Goal: Transaction & Acquisition: Book appointment/travel/reservation

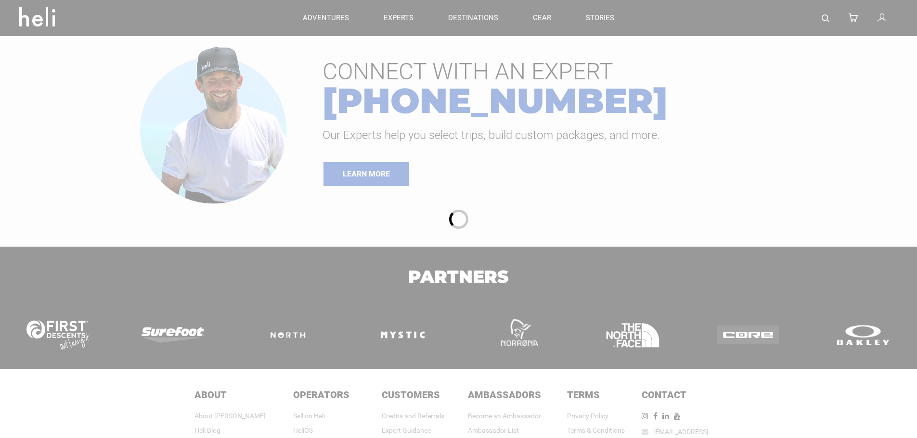
type input "Surf"
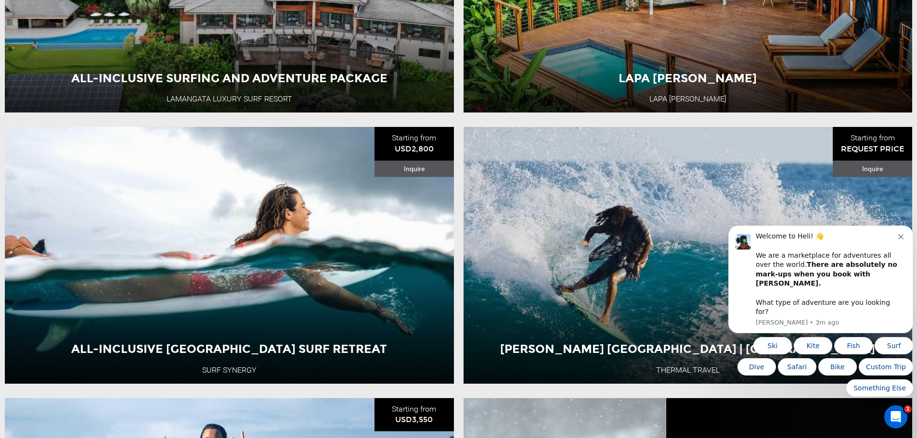
scroll to position [577, 0]
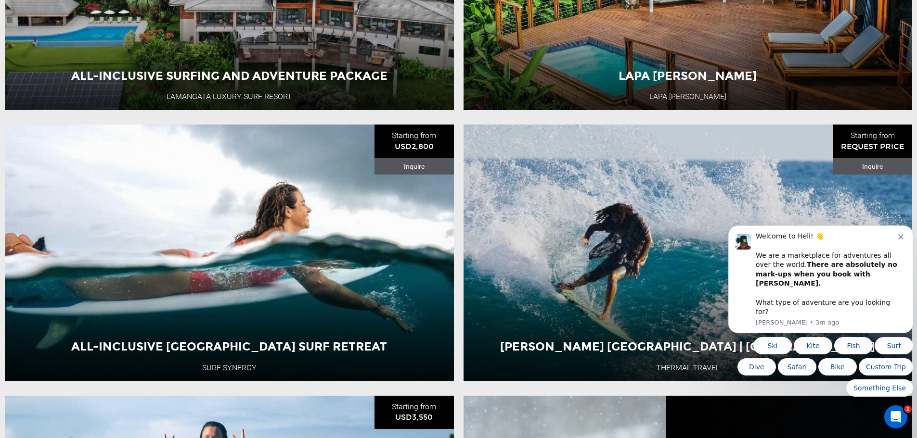
click at [900, 240] on icon "Dismiss notification" at bounding box center [900, 236] width 5 height 5
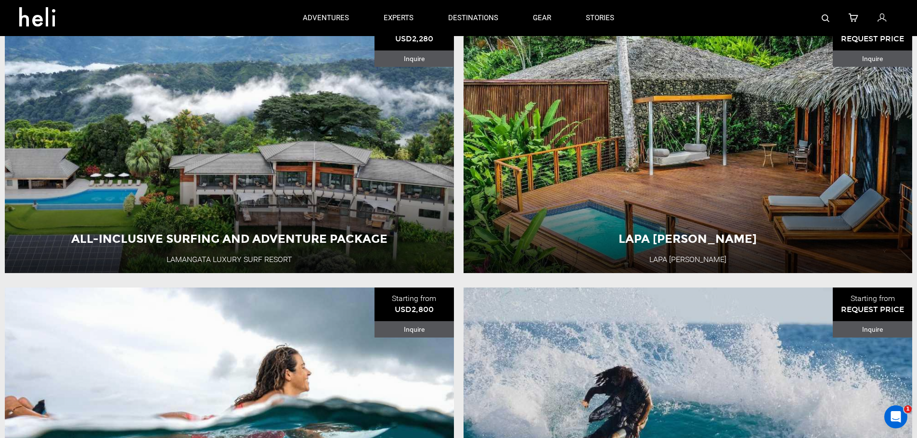
scroll to position [337, 0]
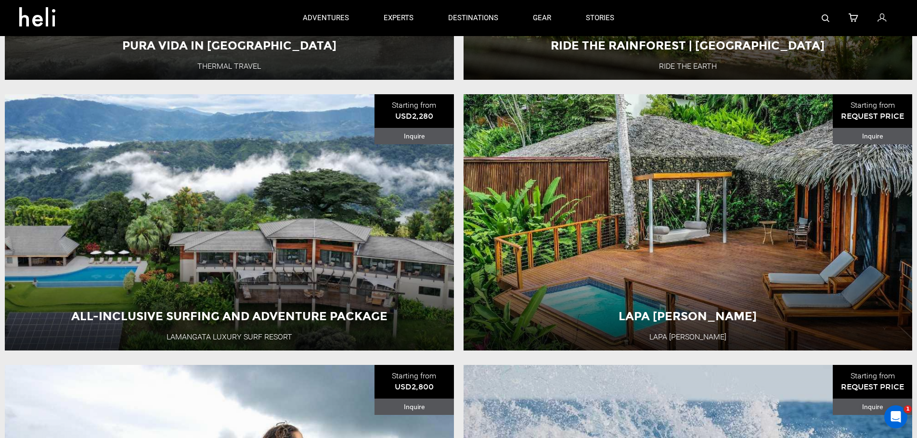
click at [263, 155] on div "All-Inclusive Surfing and Adventure Package Lamangata Luxury Surf Resort Costa …" at bounding box center [229, 222] width 449 height 256
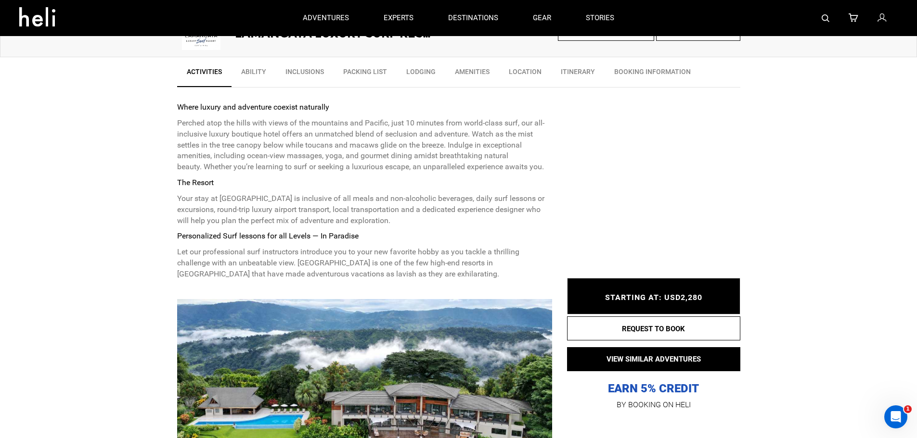
scroll to position [289, 0]
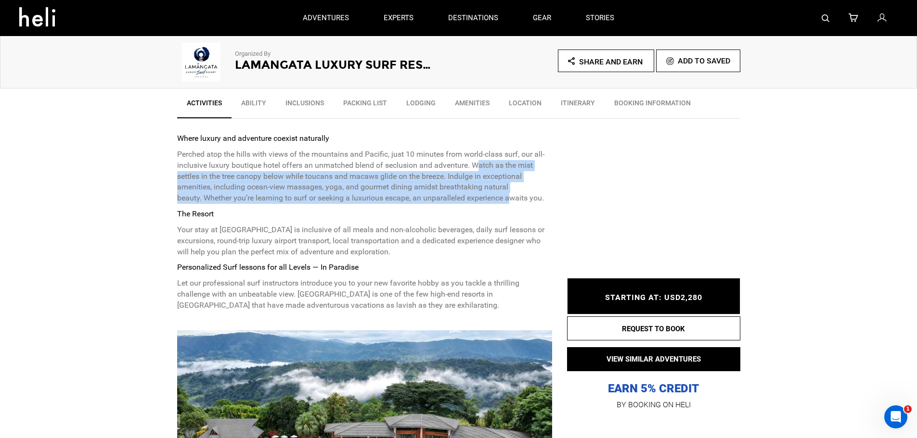
drag, startPoint x: 482, startPoint y: 167, endPoint x: 495, endPoint y: 203, distance: 38.2
click at [509, 199] on p "Perched atop the hills with views of the mountains and Pacific, just 10 minutes…" at bounding box center [364, 176] width 375 height 55
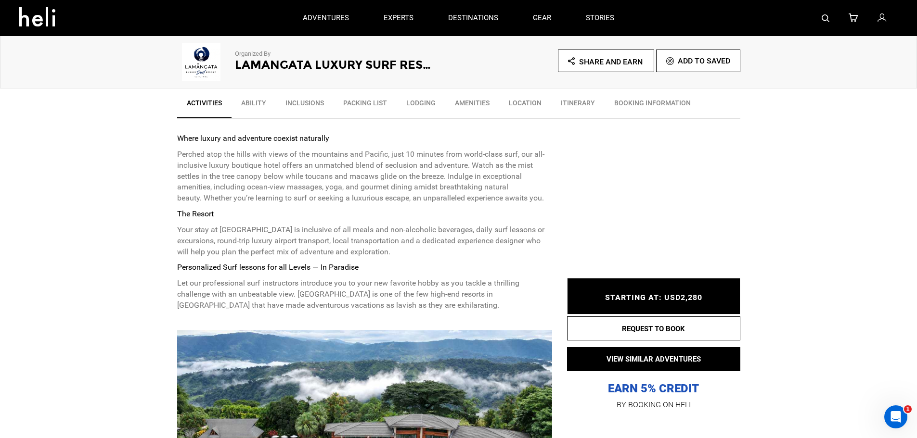
click at [243, 241] on p "Your stay at Lamangata Luxury Surf Resort is inclusive of all meals and non-alc…" at bounding box center [364, 241] width 375 height 33
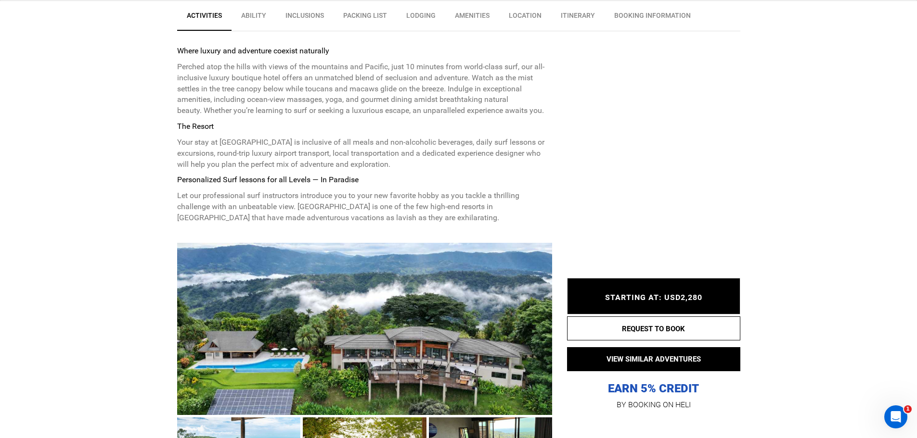
scroll to position [385, 0]
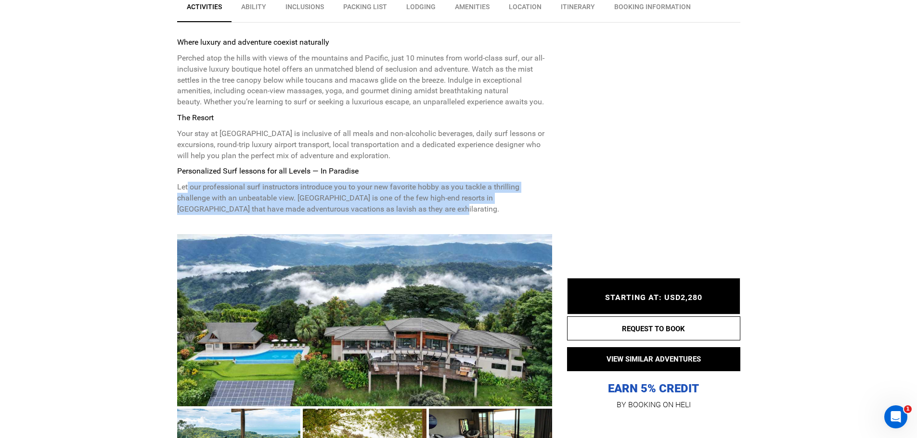
drag, startPoint x: 203, startPoint y: 189, endPoint x: 398, endPoint y: 210, distance: 196.1
click at [398, 210] on p "Let our professional surf instructors introduce you to your new favorite hobby …" at bounding box center [364, 198] width 375 height 33
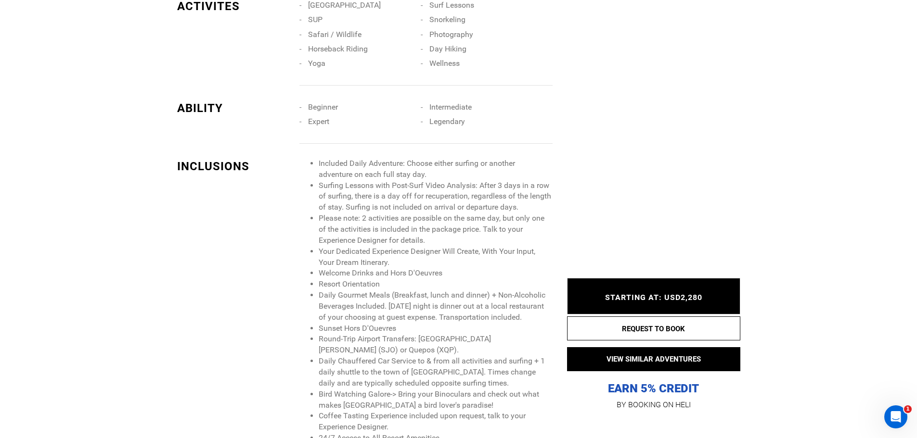
scroll to position [914, 0]
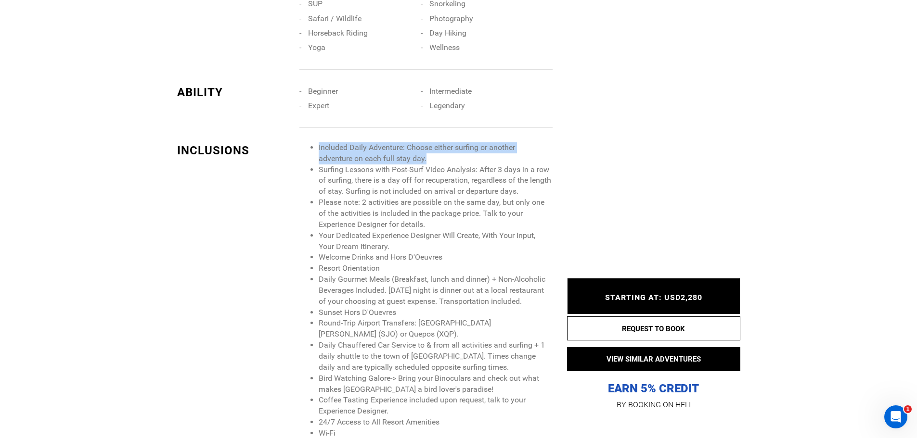
drag, startPoint x: 320, startPoint y: 146, endPoint x: 431, endPoint y: 156, distance: 112.1
click at [431, 156] on li "Included Daily Adventure: Choose either surfing or another adventure on each fu…" at bounding box center [435, 153] width 233 height 22
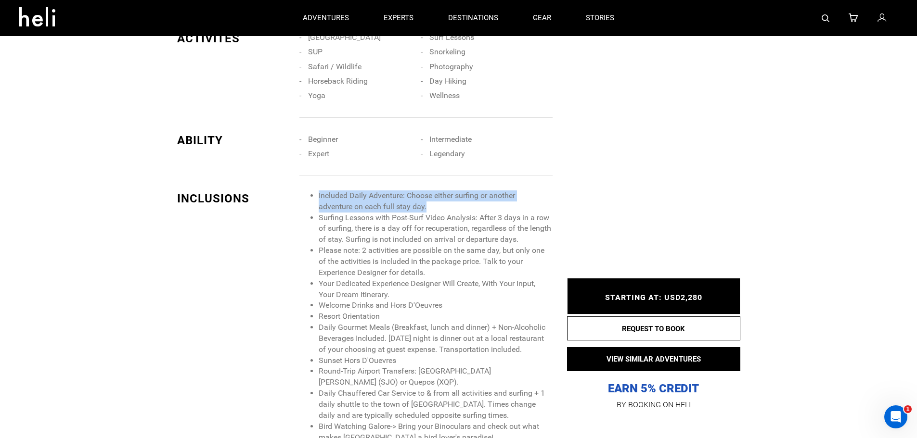
scroll to position [818, 0]
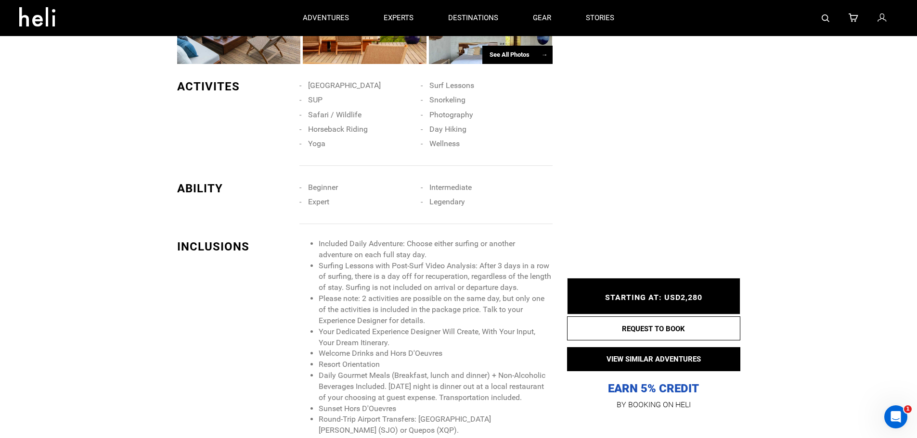
click at [328, 266] on li "Surfing Lessons with Post-Surf Video Analysis: After 3 days in a row of surfing…" at bounding box center [435, 277] width 233 height 33
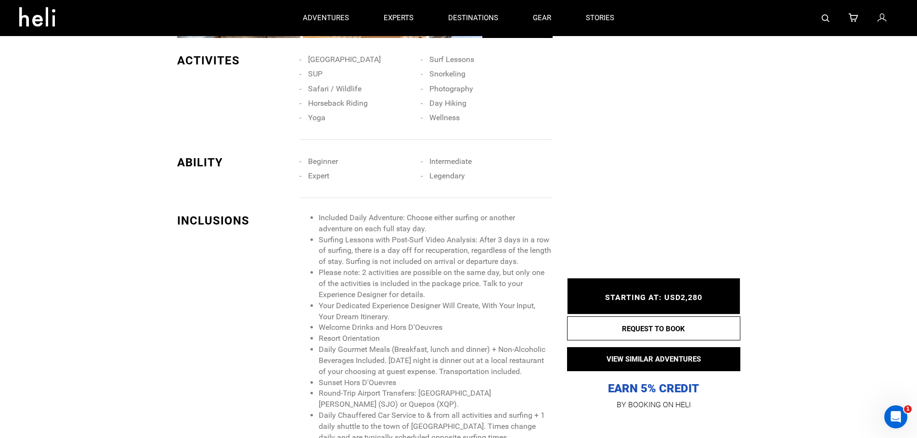
scroll to position [866, 0]
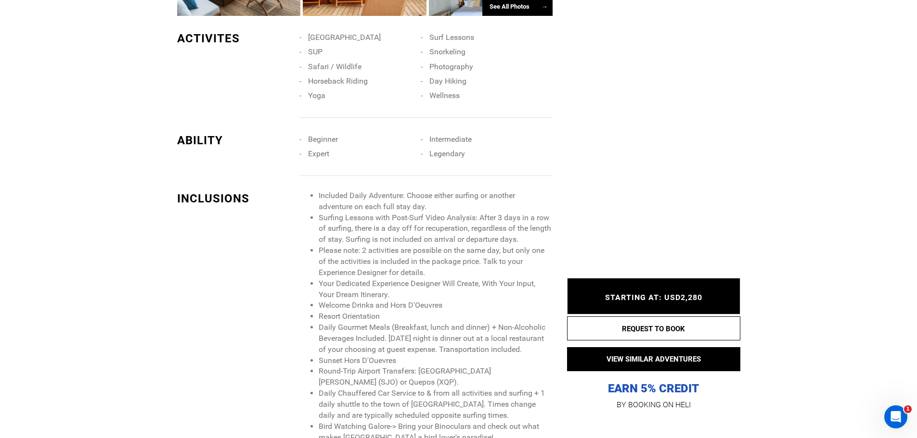
click at [334, 240] on li "Surfing Lessons with Post-Surf Video Analysis: After 3 days in a row of surfing…" at bounding box center [435, 229] width 233 height 33
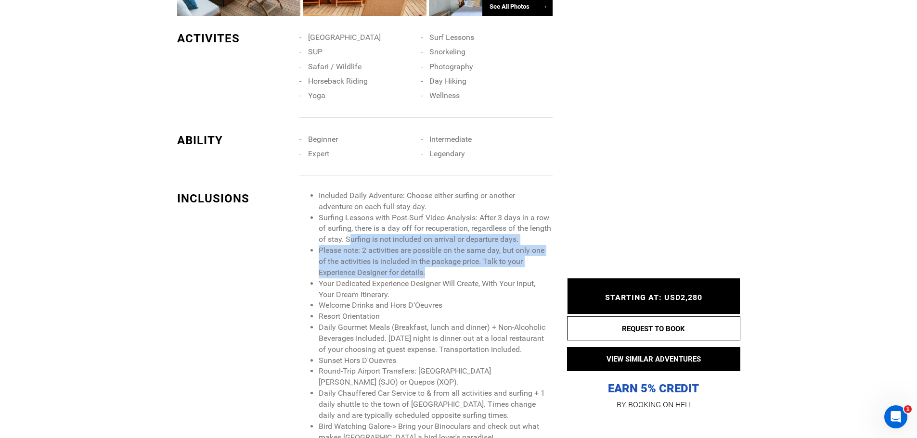
drag, startPoint x: 372, startPoint y: 240, endPoint x: 434, endPoint y: 271, distance: 68.7
click at [434, 271] on ul "Included Daily Adventure: Choose either surfing or another adventure on each fu…" at bounding box center [425, 339] width 253 height 297
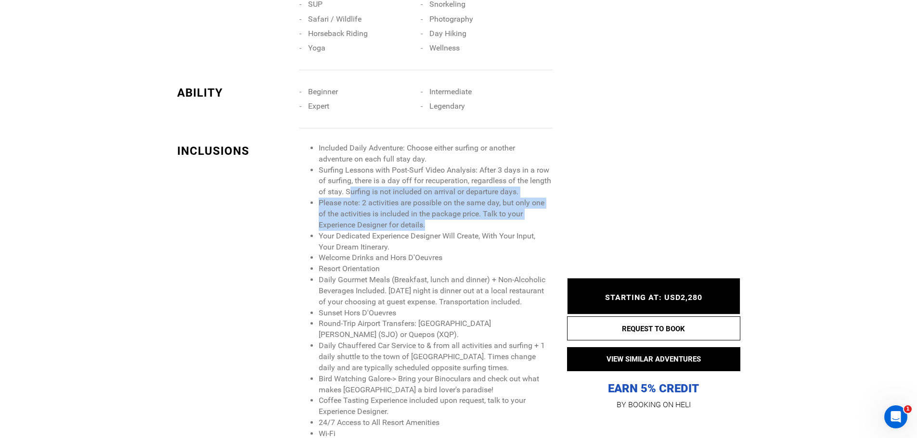
scroll to position [914, 0]
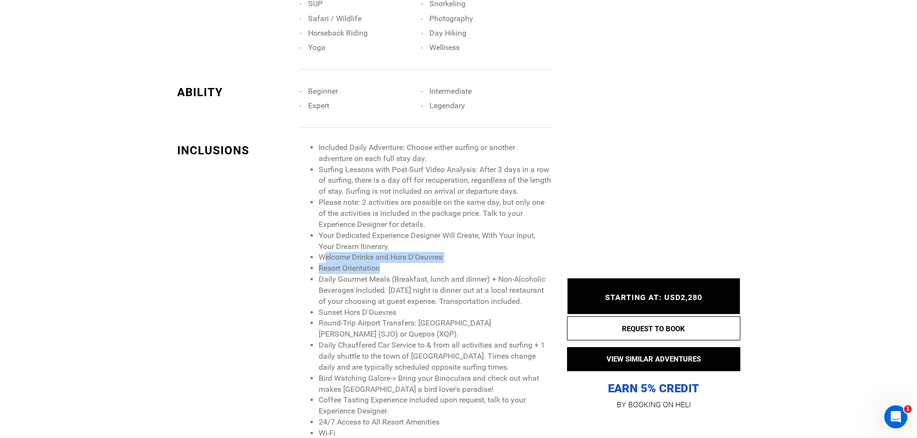
drag, startPoint x: 323, startPoint y: 259, endPoint x: 407, endPoint y: 268, distance: 83.7
click at [407, 268] on ul "Included Daily Adventure: Choose either surfing or another adventure on each fu…" at bounding box center [425, 290] width 253 height 297
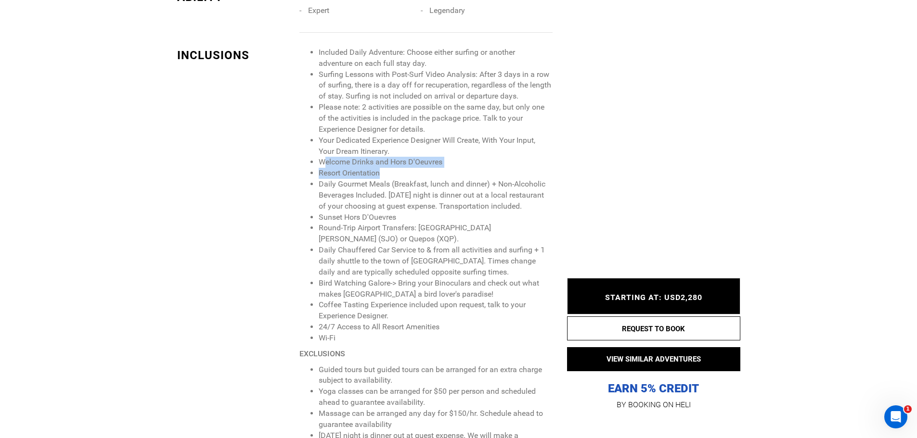
scroll to position [1011, 0]
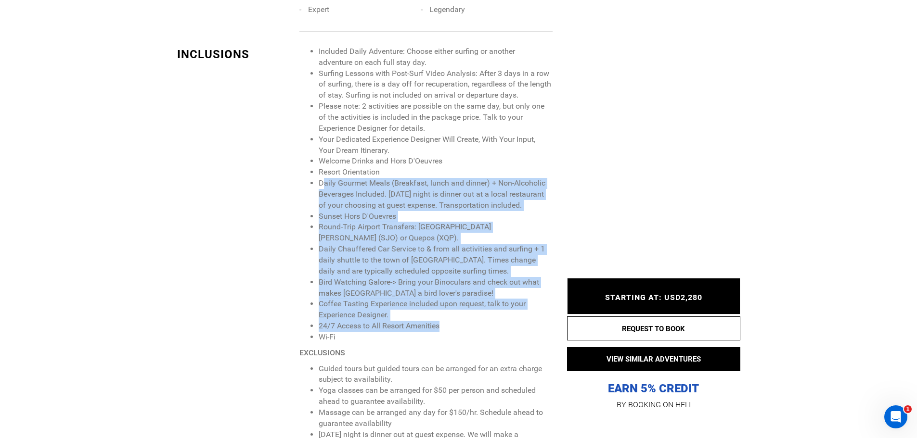
drag, startPoint x: 323, startPoint y: 185, endPoint x: 463, endPoint y: 326, distance: 198.7
click at [463, 326] on ul "Included Daily Adventure: Choose either surfing or another adventure on each fu…" at bounding box center [425, 194] width 253 height 297
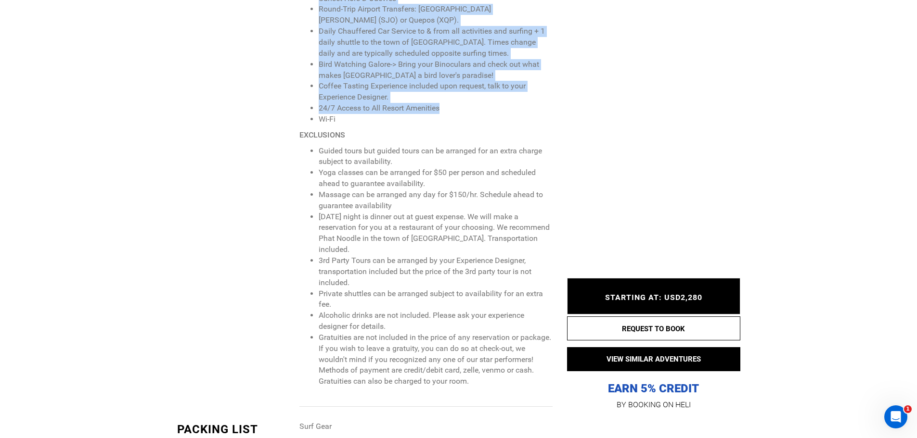
scroll to position [1251, 0]
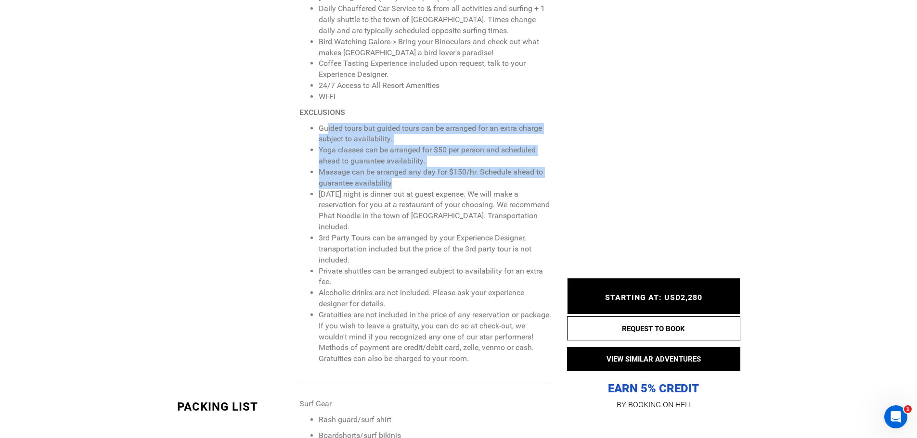
drag, startPoint x: 326, startPoint y: 130, endPoint x: 404, endPoint y: 188, distance: 97.0
click at [404, 188] on ul "Guided tours but guided tours can be arranged for an extra charge subject to av…" at bounding box center [425, 244] width 253 height 242
drag, startPoint x: 346, startPoint y: 201, endPoint x: 341, endPoint y: 201, distance: 5.3
click at [341, 201] on li "Wednesday night is dinner out at guest expense. We will make a reservation for …" at bounding box center [435, 211] width 233 height 44
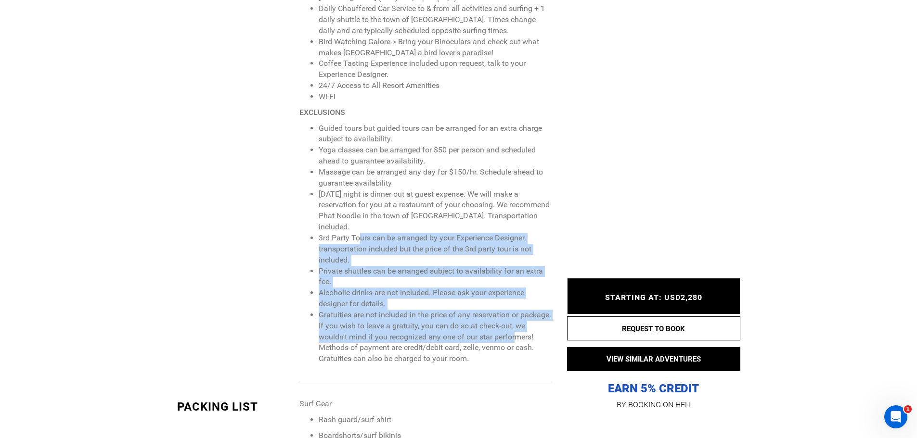
drag, startPoint x: 359, startPoint y: 228, endPoint x: 526, endPoint y: 326, distance: 193.9
click at [526, 326] on ul "Guided tours but guided tours can be arranged for an extra charge subject to av…" at bounding box center [425, 244] width 253 height 242
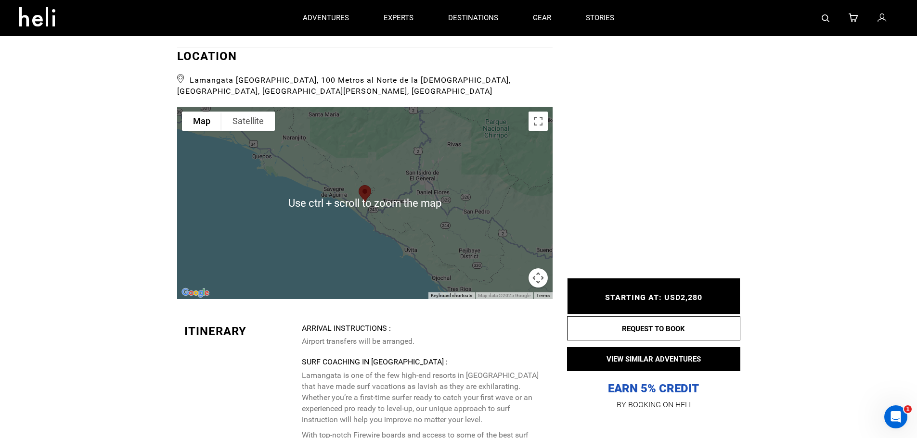
scroll to position [2695, 0]
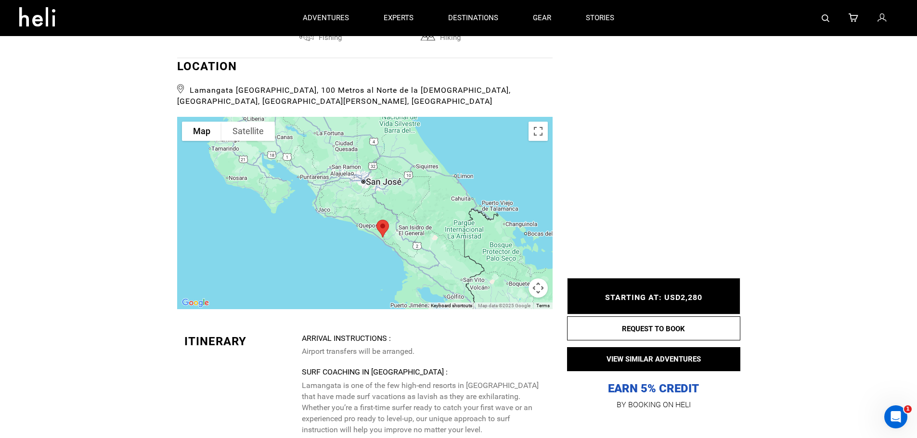
drag, startPoint x: 333, startPoint y: 172, endPoint x: 359, endPoint y: 190, distance: 31.8
click at [359, 189] on div at bounding box center [364, 213] width 375 height 192
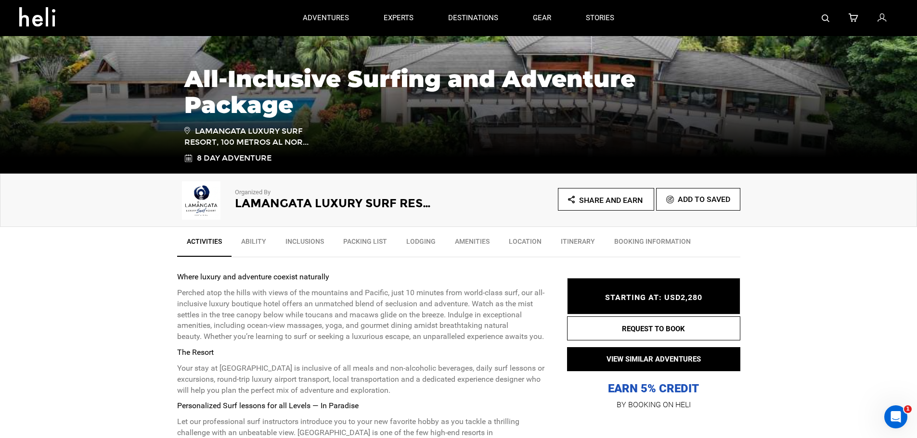
scroll to position [0, 0]
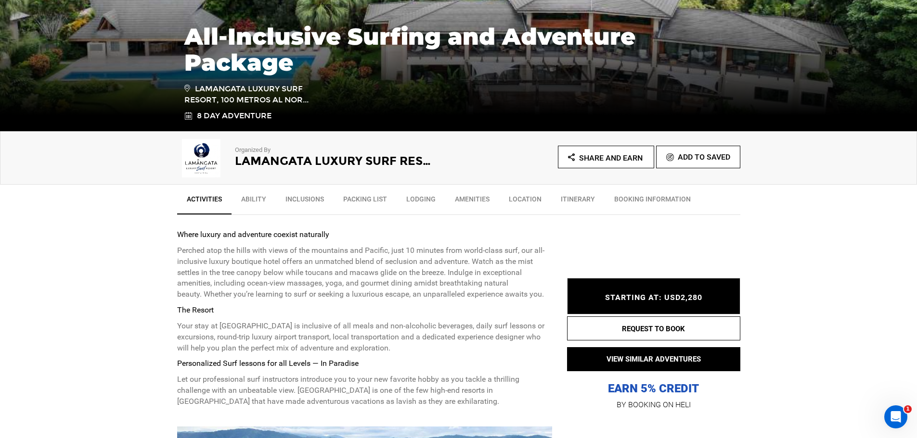
click at [257, 201] on link "Ability" at bounding box center [253, 202] width 44 height 24
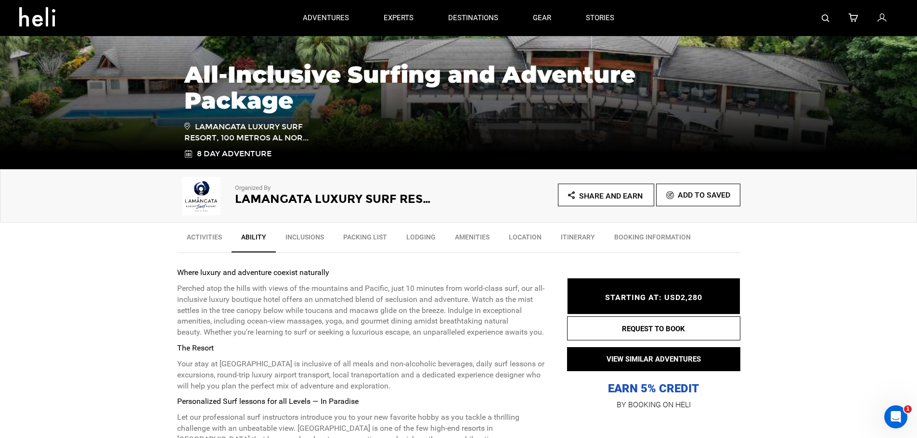
scroll to position [128, 0]
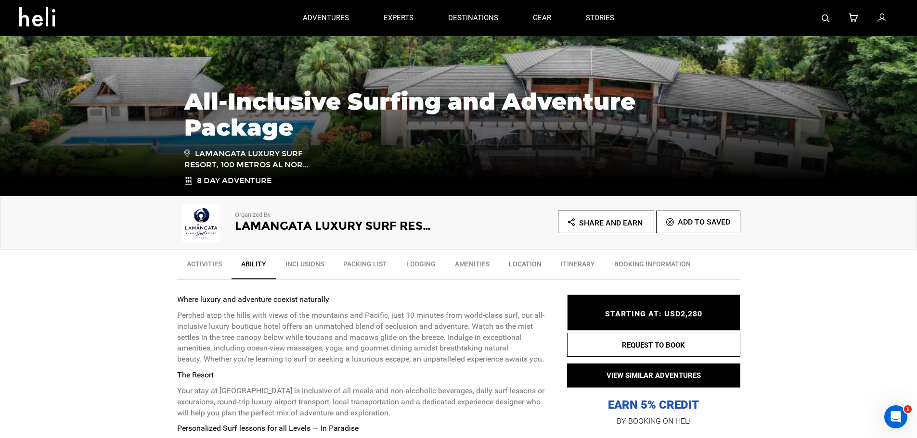
click at [582, 267] on link "Itinerary" at bounding box center [577, 267] width 53 height 24
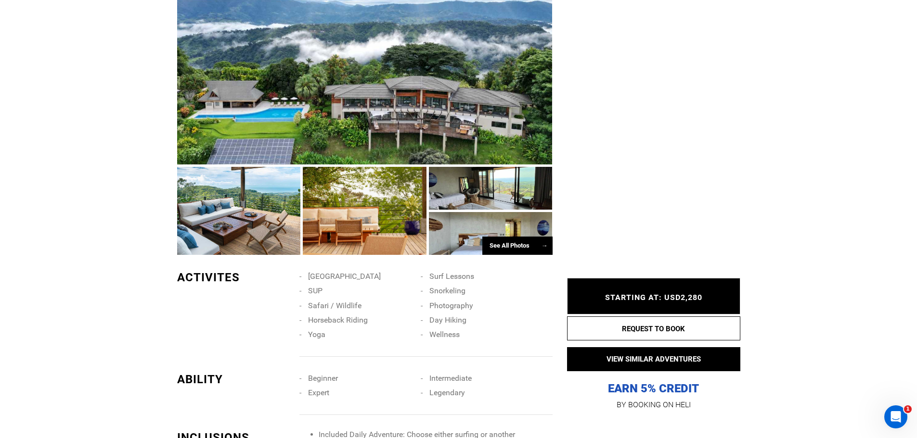
scroll to position [654, 0]
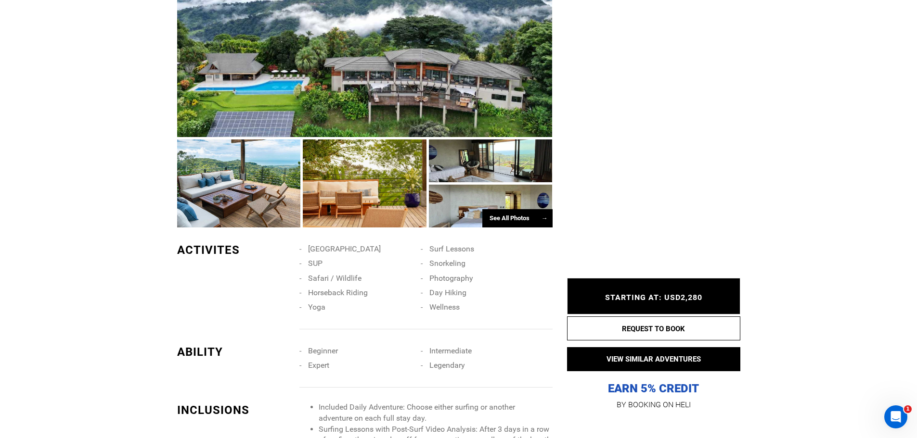
click at [409, 81] on div at bounding box center [364, 51] width 375 height 172
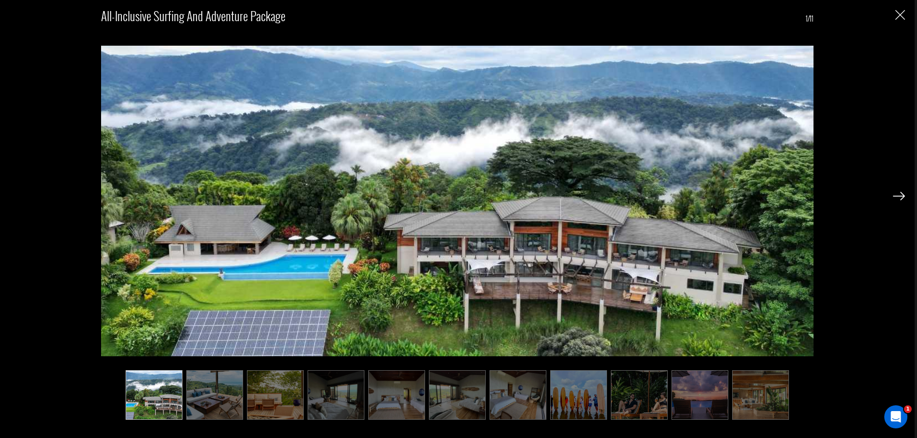
click at [907, 198] on div "All-Inclusive Surfing and Adventure Package 1/11" at bounding box center [457, 219] width 914 height 438
click at [902, 197] on img at bounding box center [899, 196] width 12 height 9
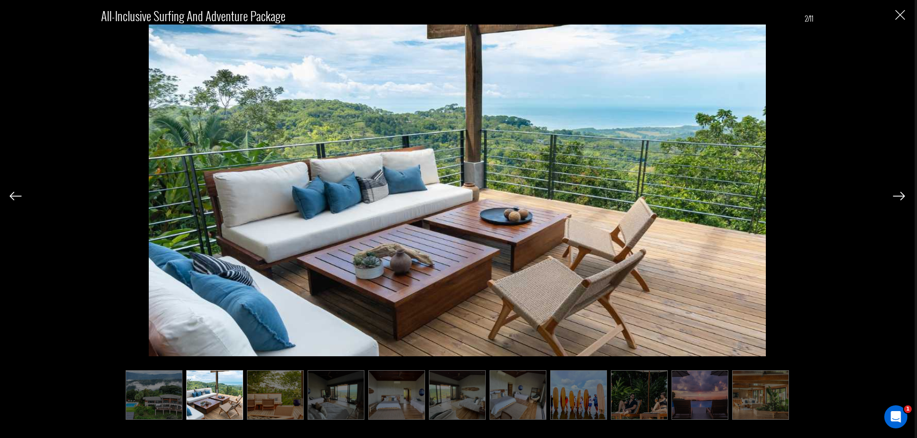
click at [902, 197] on img at bounding box center [899, 196] width 12 height 9
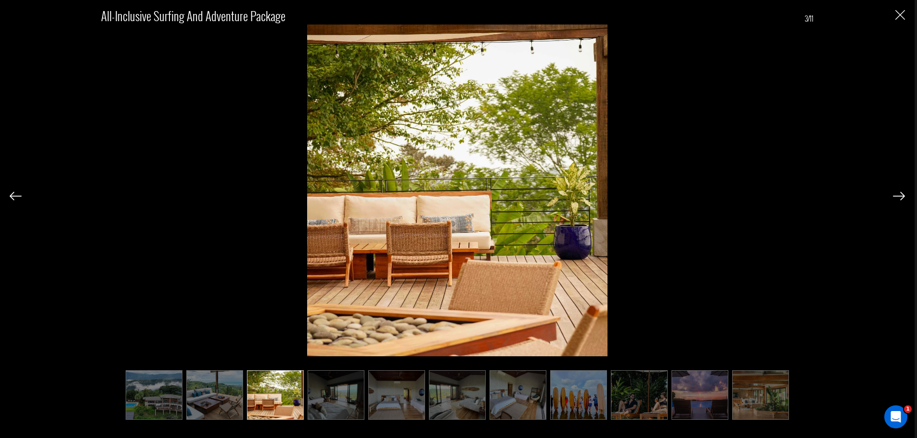
click at [14, 198] on img at bounding box center [16, 196] width 12 height 9
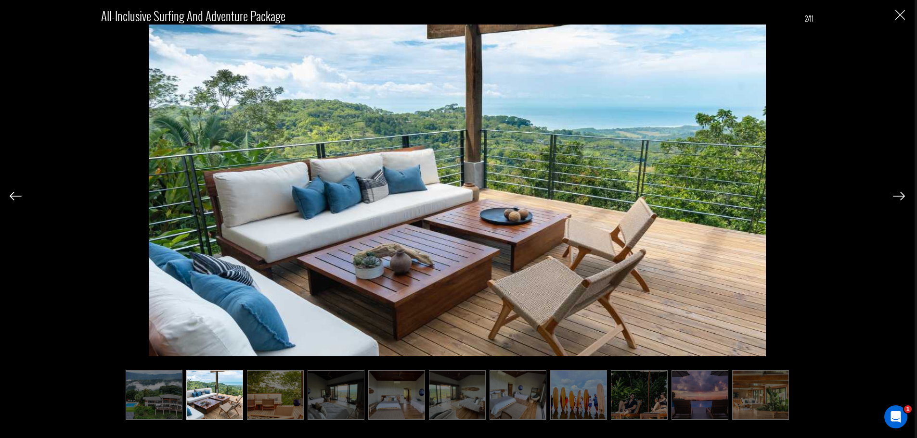
click at [899, 193] on img at bounding box center [899, 196] width 12 height 9
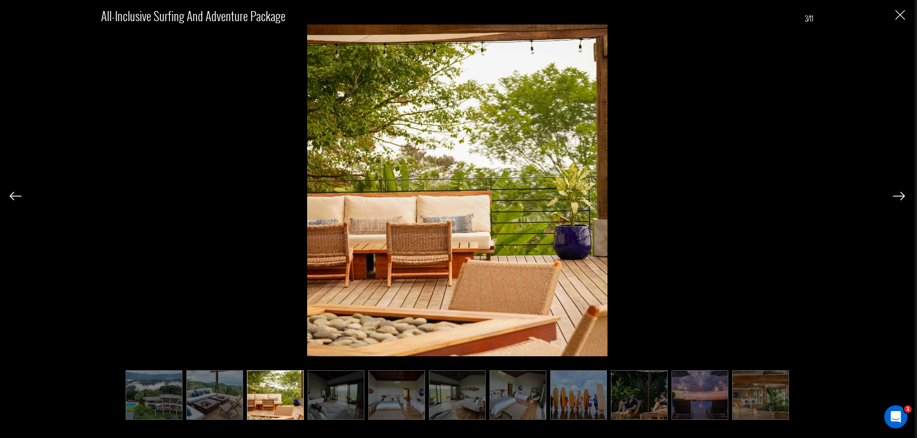
click at [899, 193] on img at bounding box center [899, 196] width 12 height 9
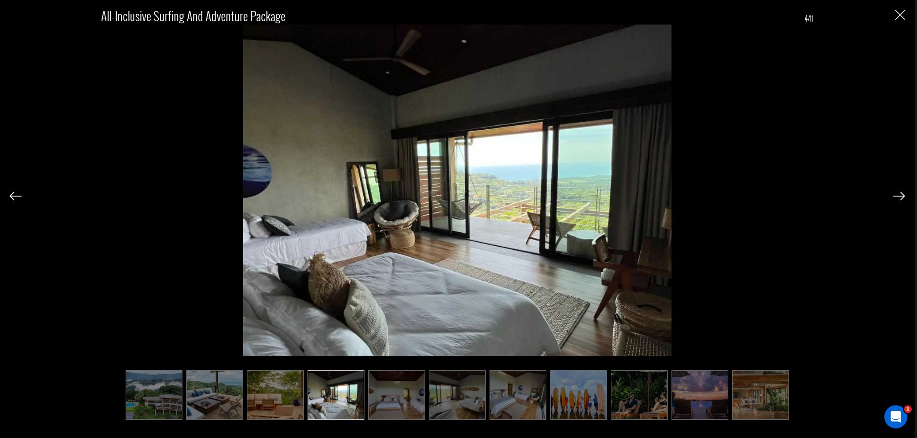
click at [899, 193] on img at bounding box center [899, 196] width 12 height 9
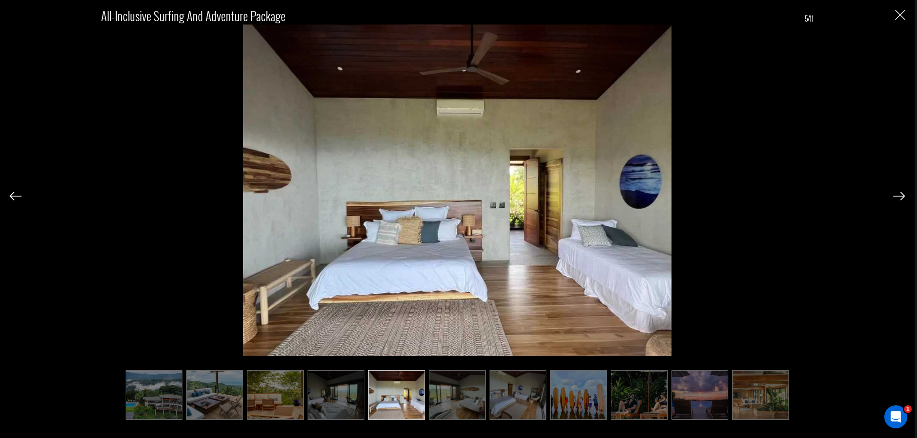
click at [899, 193] on img at bounding box center [899, 196] width 12 height 9
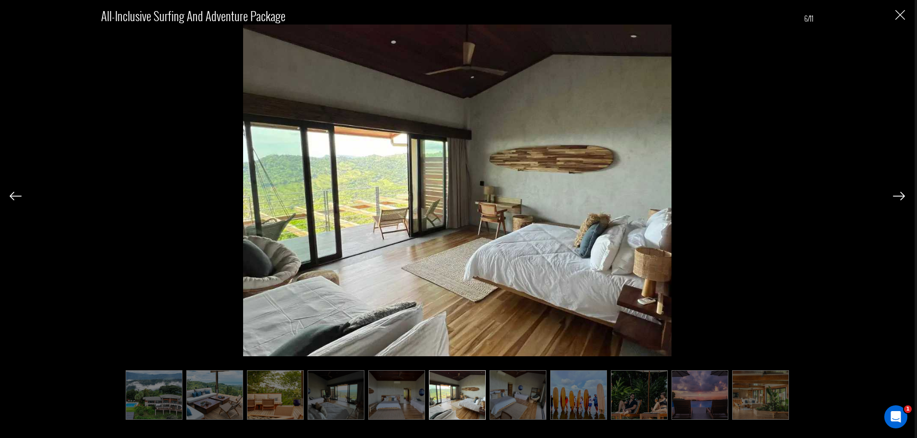
click at [899, 193] on img at bounding box center [899, 196] width 12 height 9
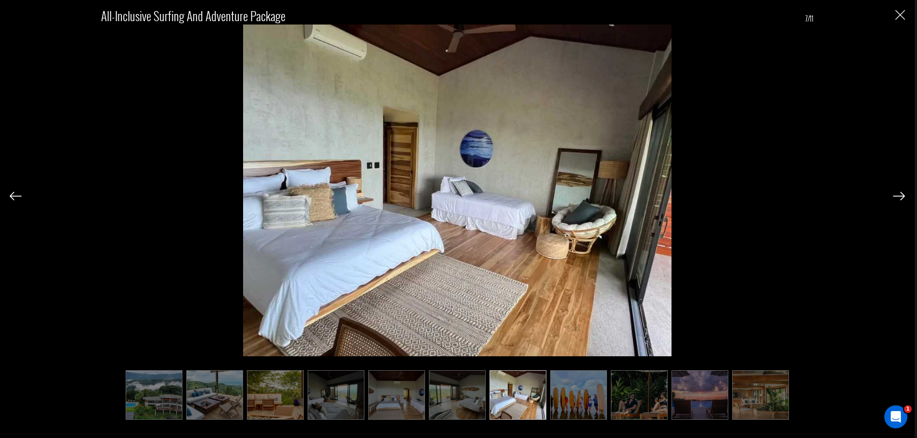
click at [899, 193] on img at bounding box center [899, 196] width 12 height 9
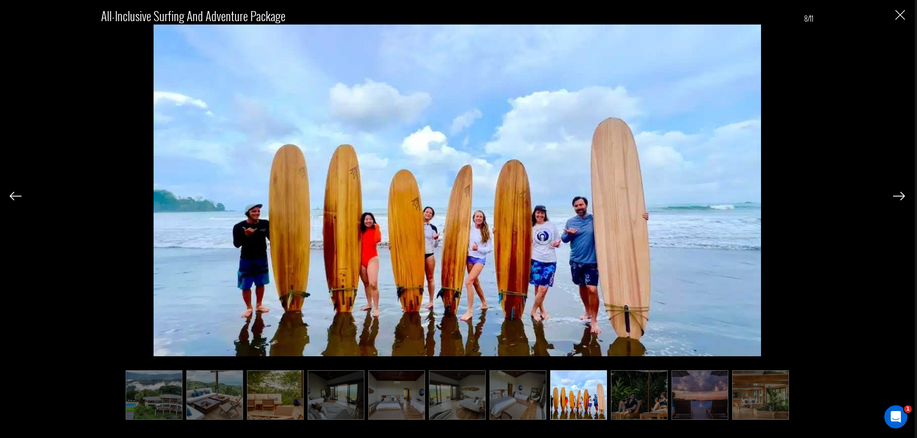
click at [899, 193] on img at bounding box center [899, 196] width 12 height 9
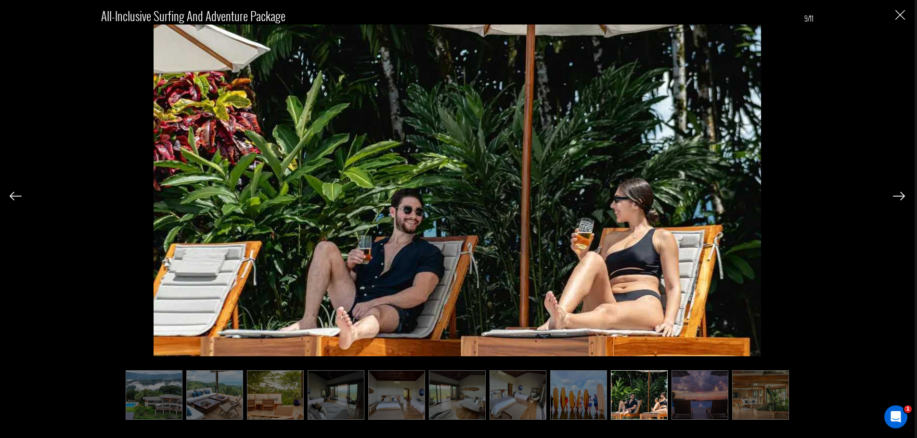
click at [899, 193] on img at bounding box center [899, 196] width 12 height 9
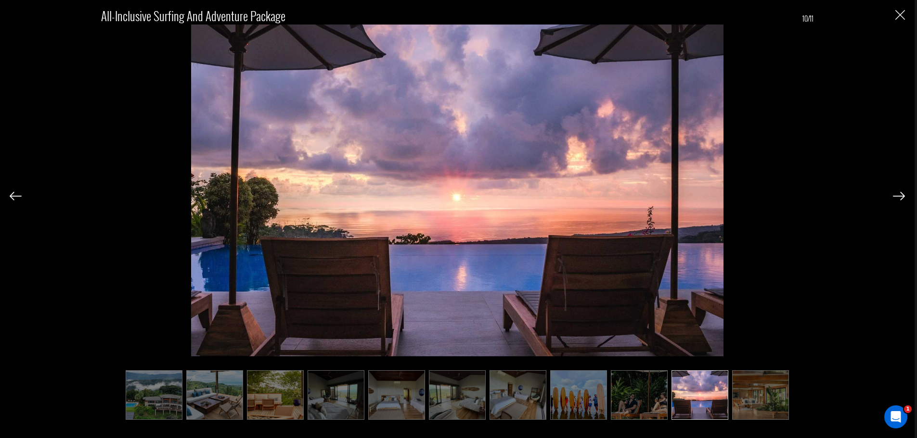
click at [899, 193] on img at bounding box center [899, 196] width 12 height 9
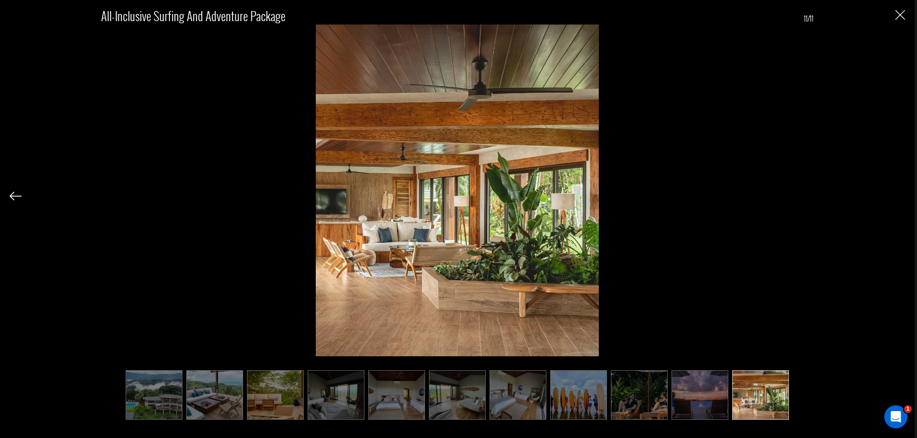
click at [899, 193] on div "All-Inclusive Surfing and Adventure Package 11/11" at bounding box center [457, 208] width 895 height 416
click at [902, 18] on img "Close" at bounding box center [900, 15] width 10 height 10
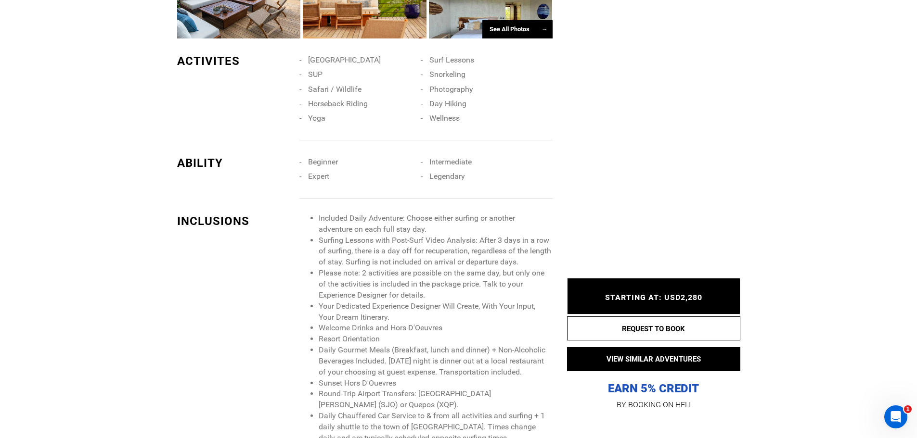
scroll to position [606, 0]
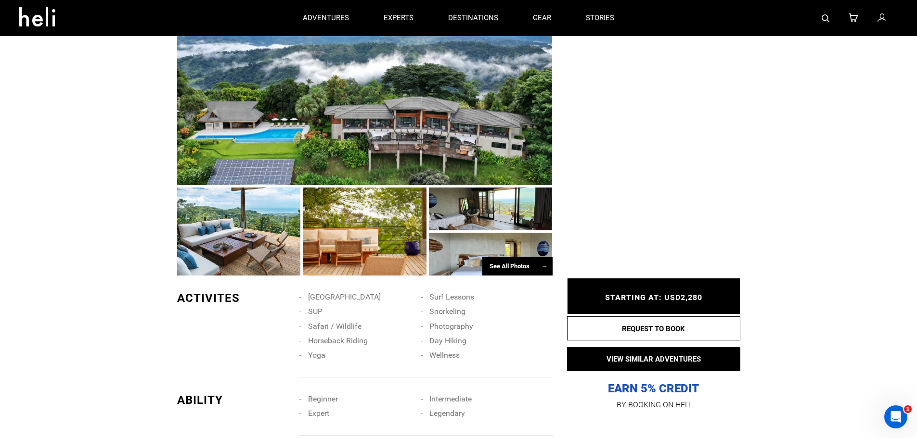
type input "Surf"
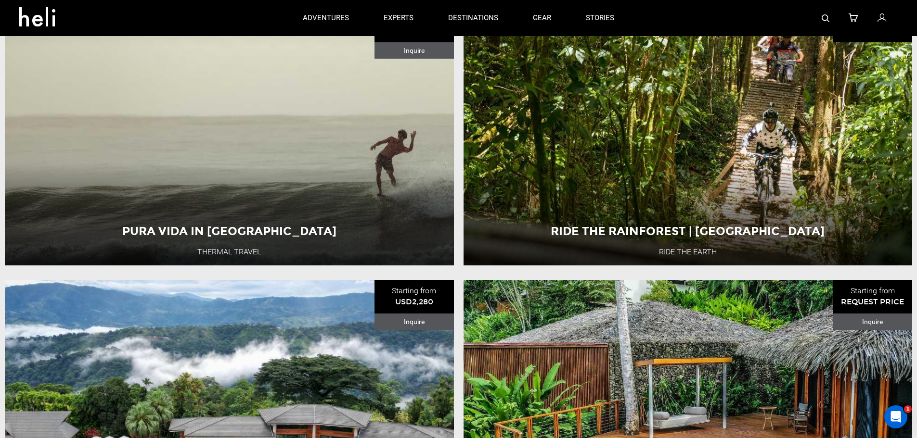
scroll to position [96, 0]
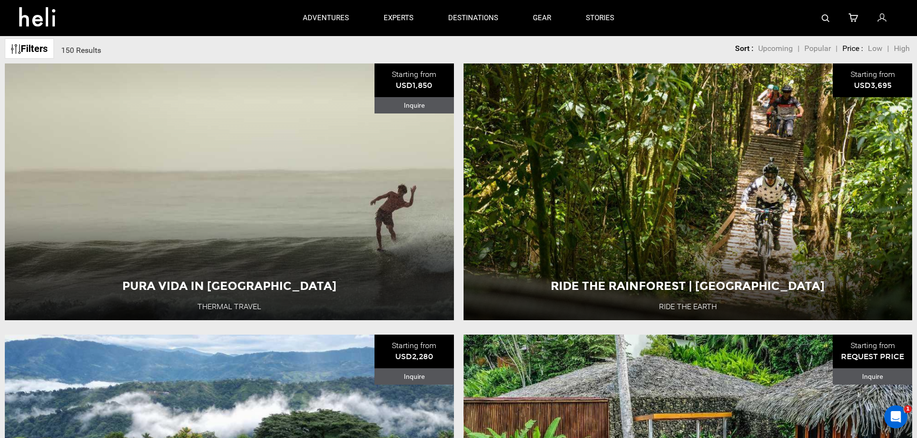
click at [327, 188] on div "Costa Rica 6 Day Adventure" at bounding box center [229, 204] width 269 height 32
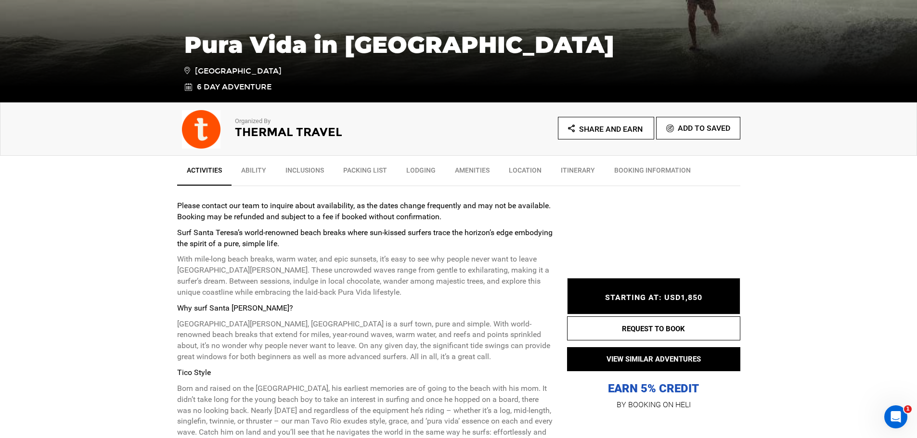
scroll to position [241, 0]
